Goal: Information Seeking & Learning: Learn about a topic

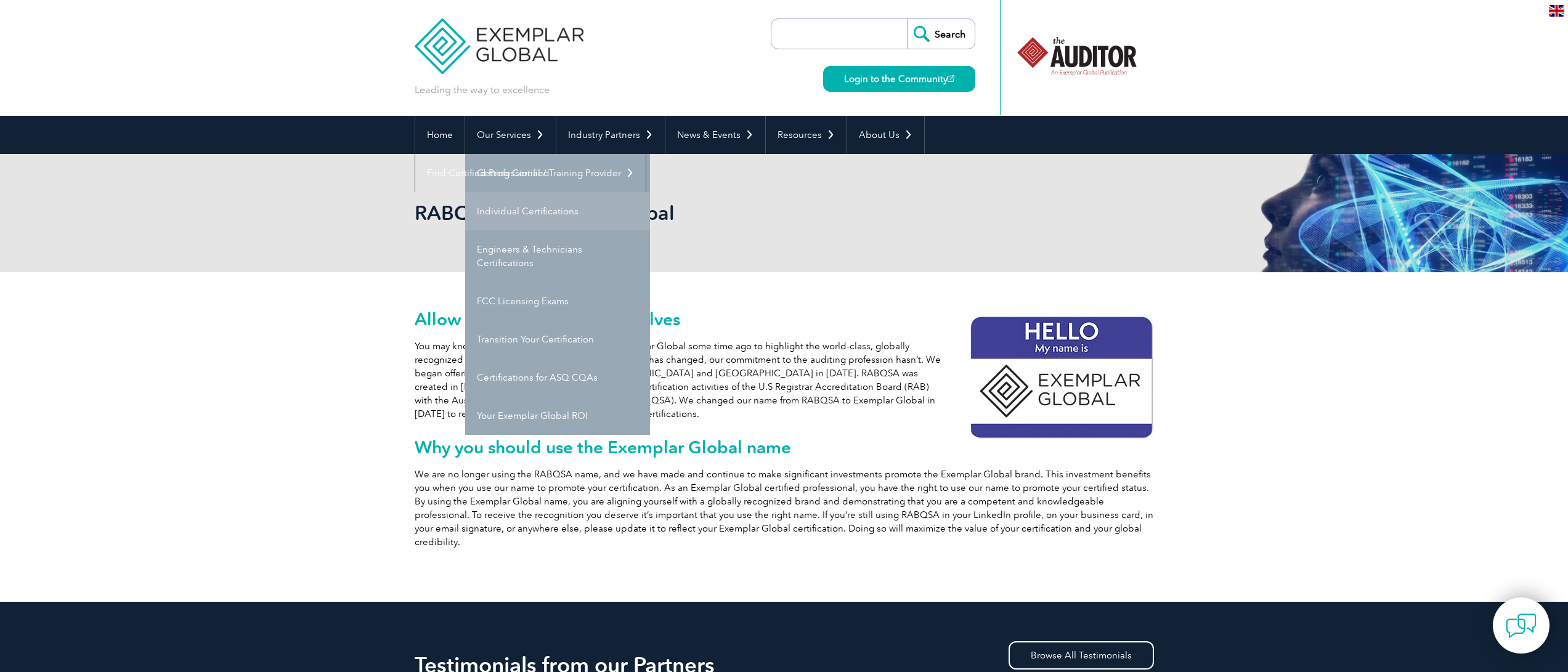
click at [504, 212] on link "Individual Certifications" at bounding box center [557, 210] width 184 height 38
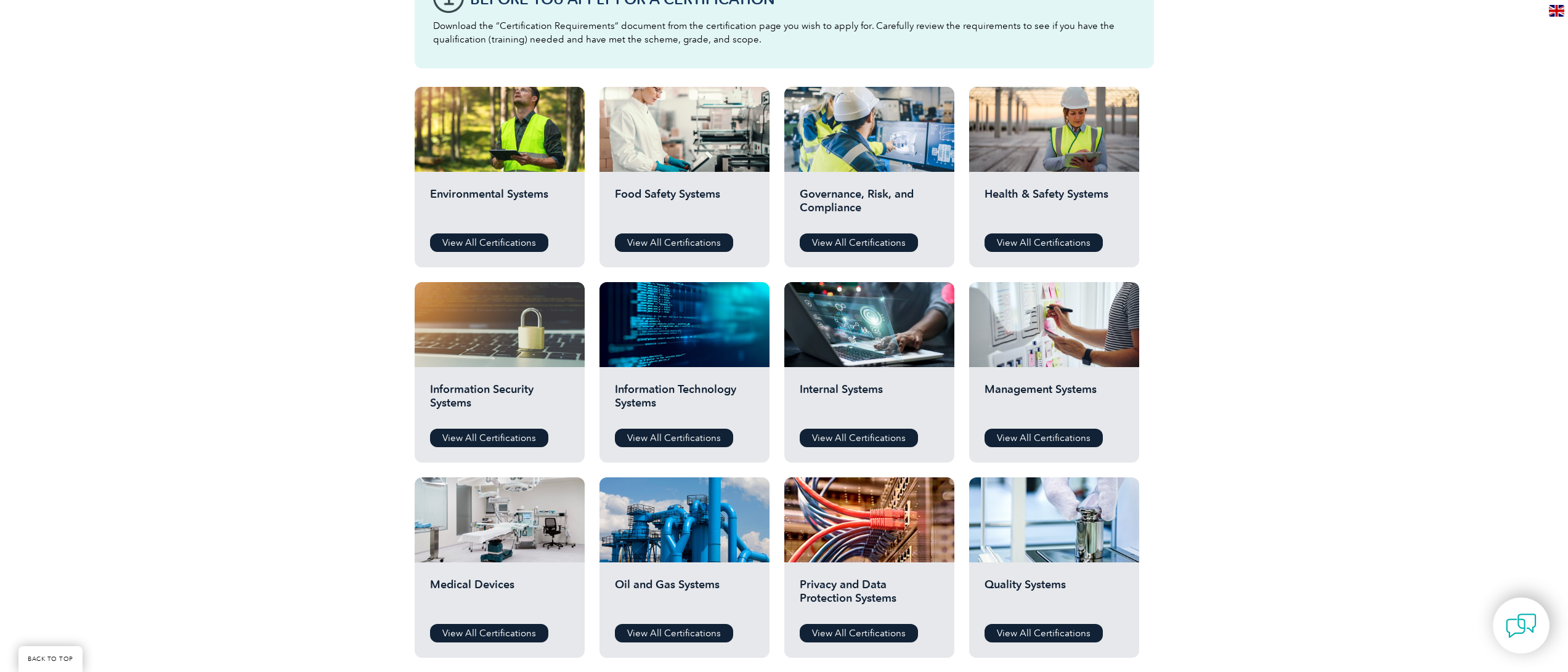
scroll to position [382, 0]
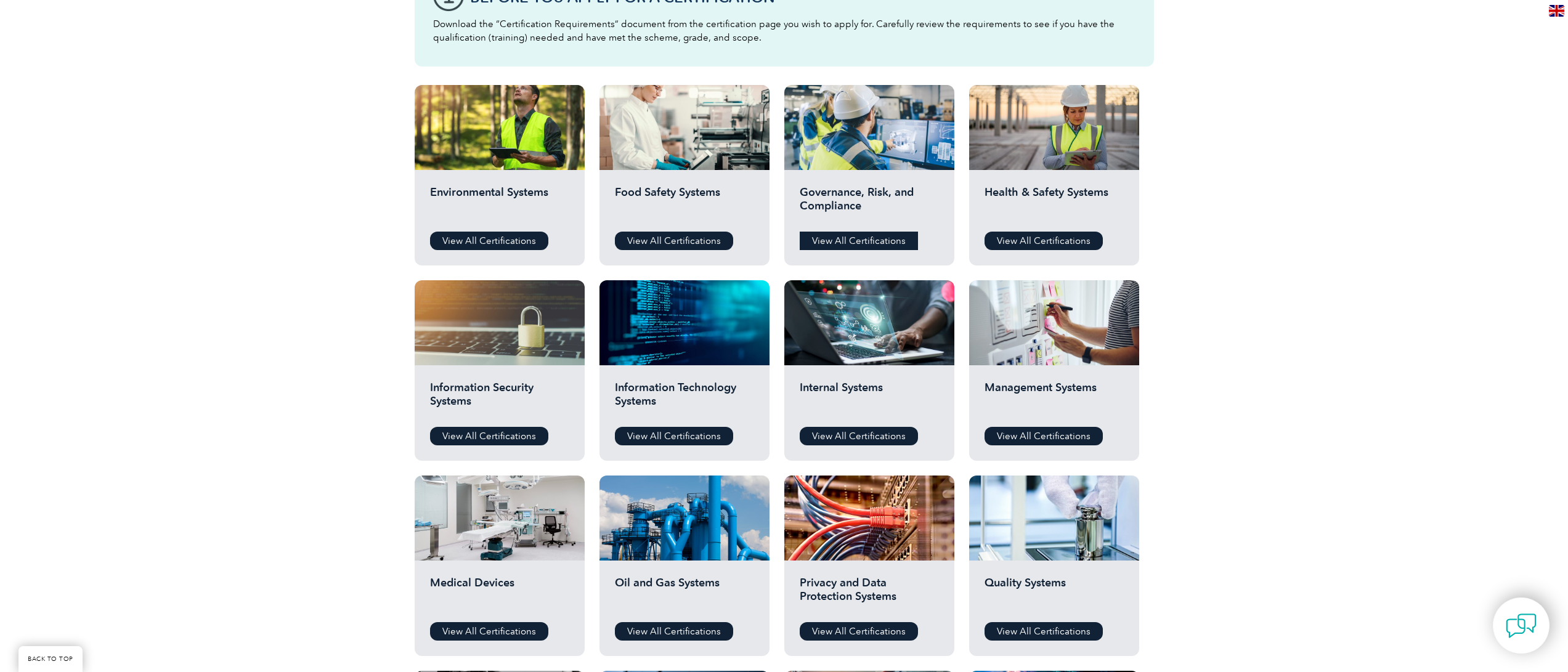
click at [826, 235] on link "View All Certifications" at bounding box center [859, 241] width 118 height 18
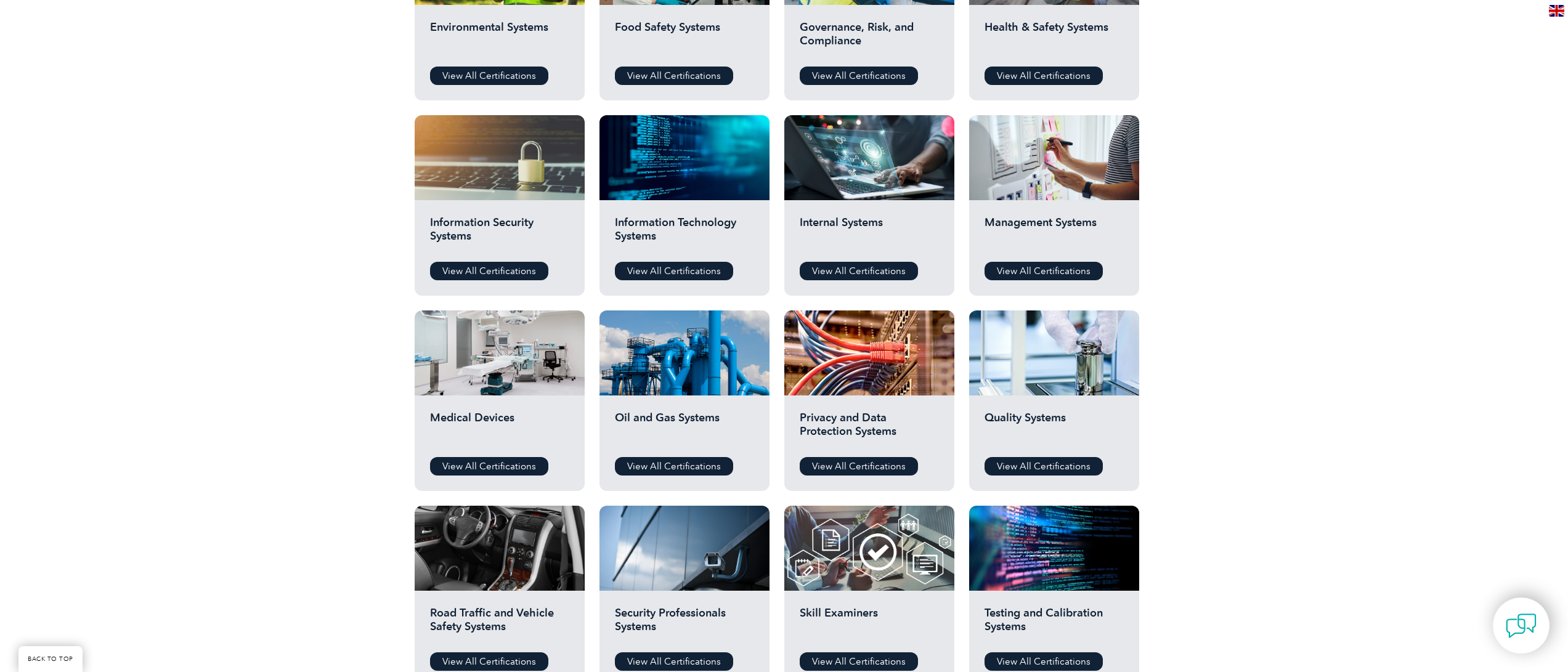
scroll to position [548, 0]
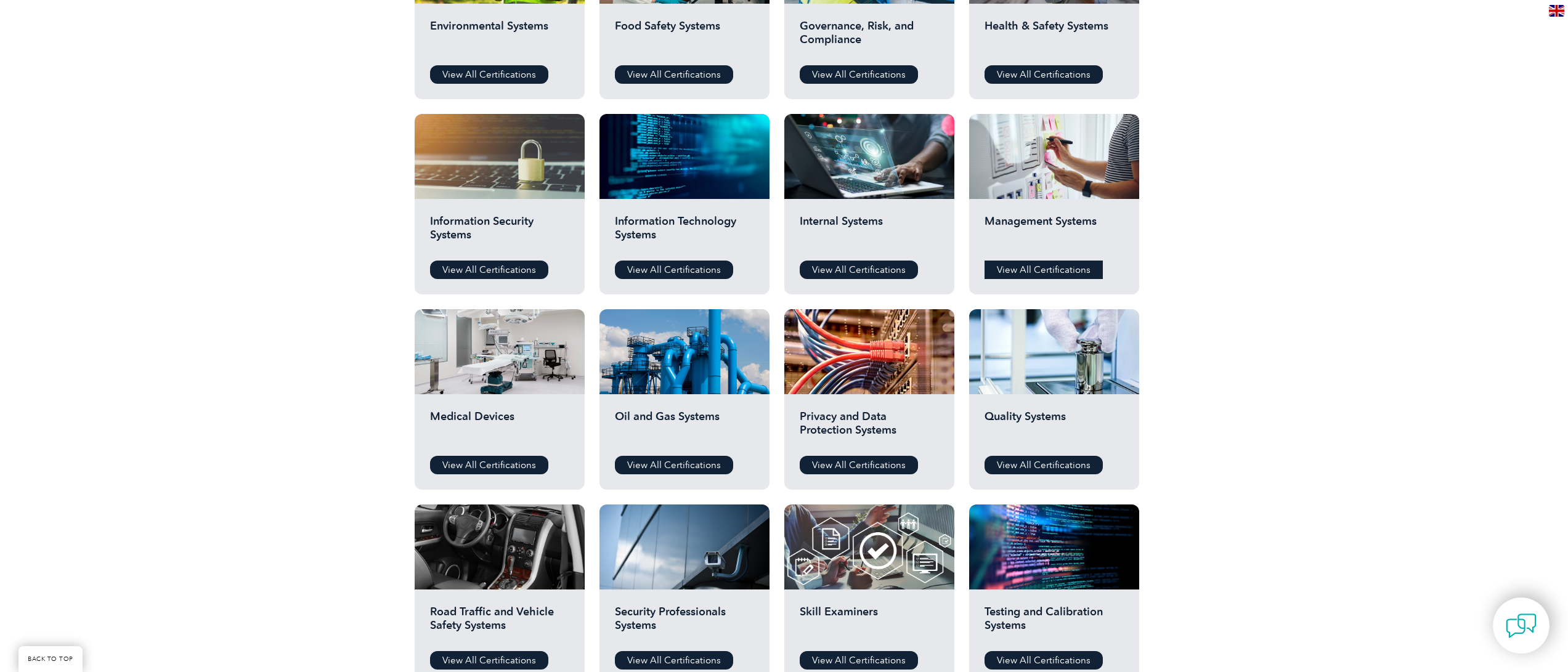
click at [1051, 278] on link "View All Certifications" at bounding box center [1043, 270] width 118 height 18
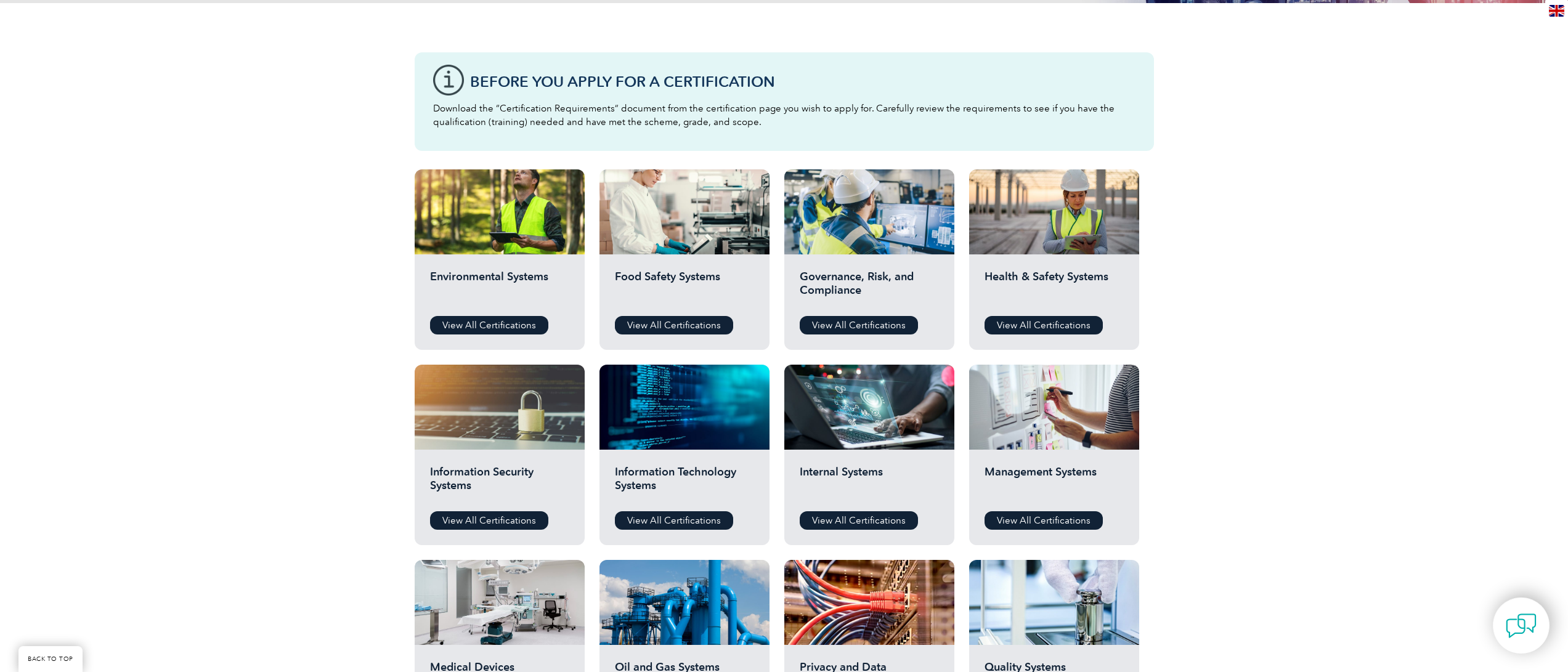
scroll to position [297, 0]
click at [483, 331] on link "View All Certifications" at bounding box center [489, 325] width 118 height 18
